Goal: Navigation & Orientation: Find specific page/section

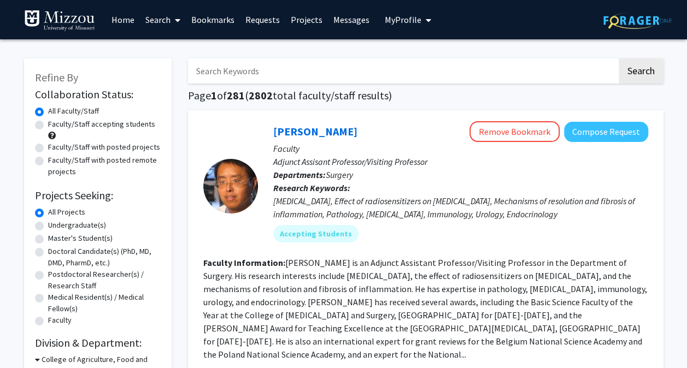
click at [342, 22] on link "Messages" at bounding box center [351, 20] width 47 height 38
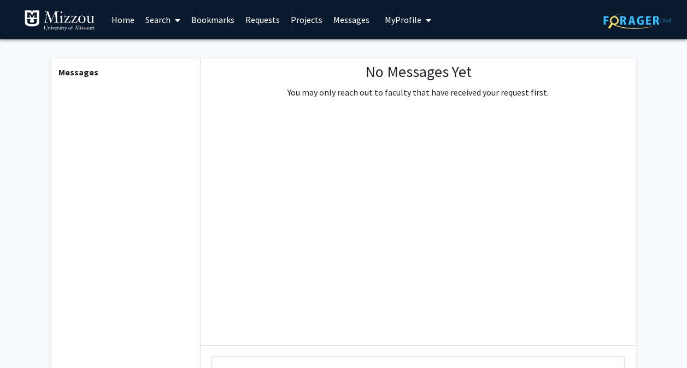
click at [259, 14] on link "Requests" at bounding box center [262, 20] width 45 height 38
